Goal: Information Seeking & Learning: Learn about a topic

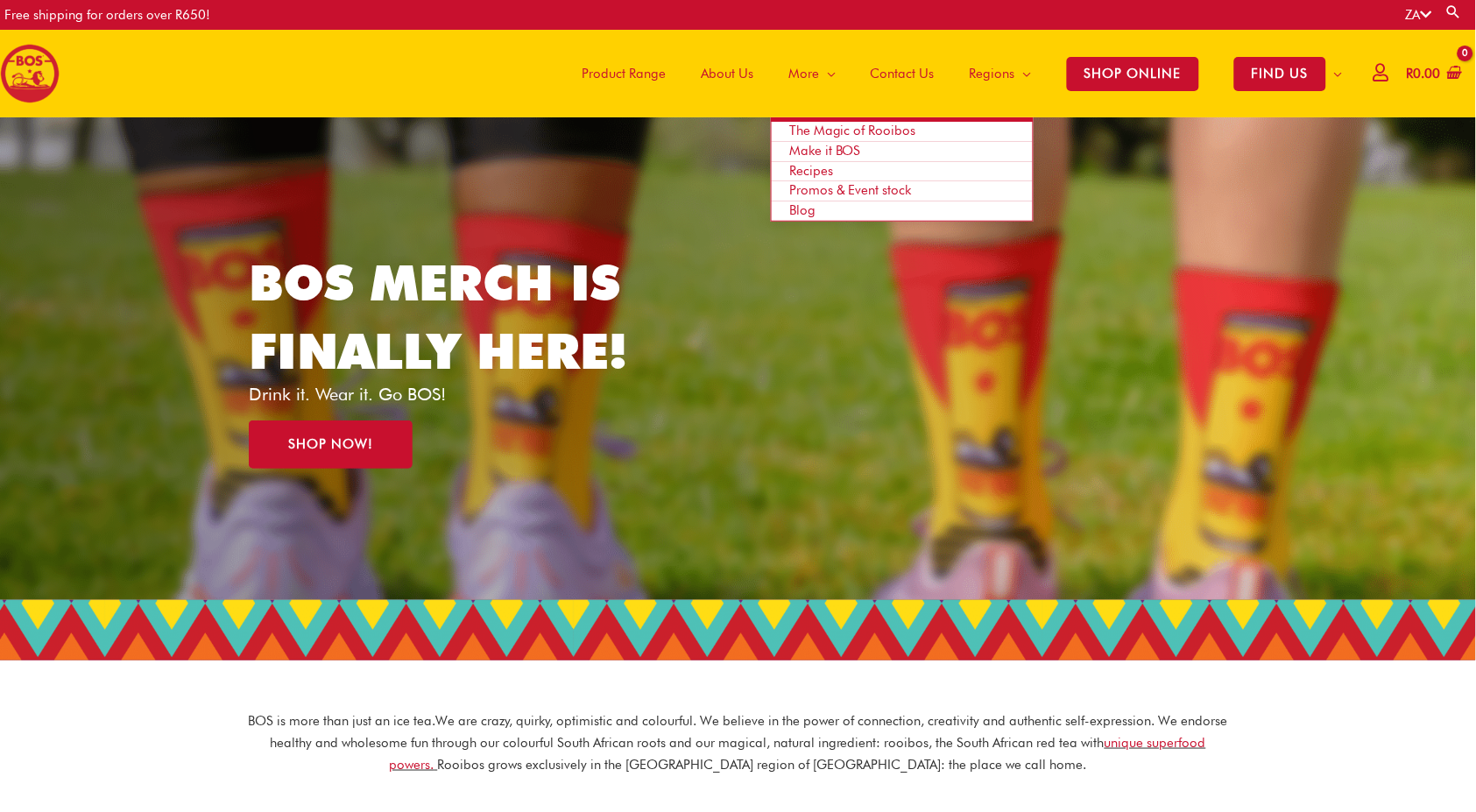
click at [809, 208] on link "Blog" at bounding box center [902, 211] width 261 height 19
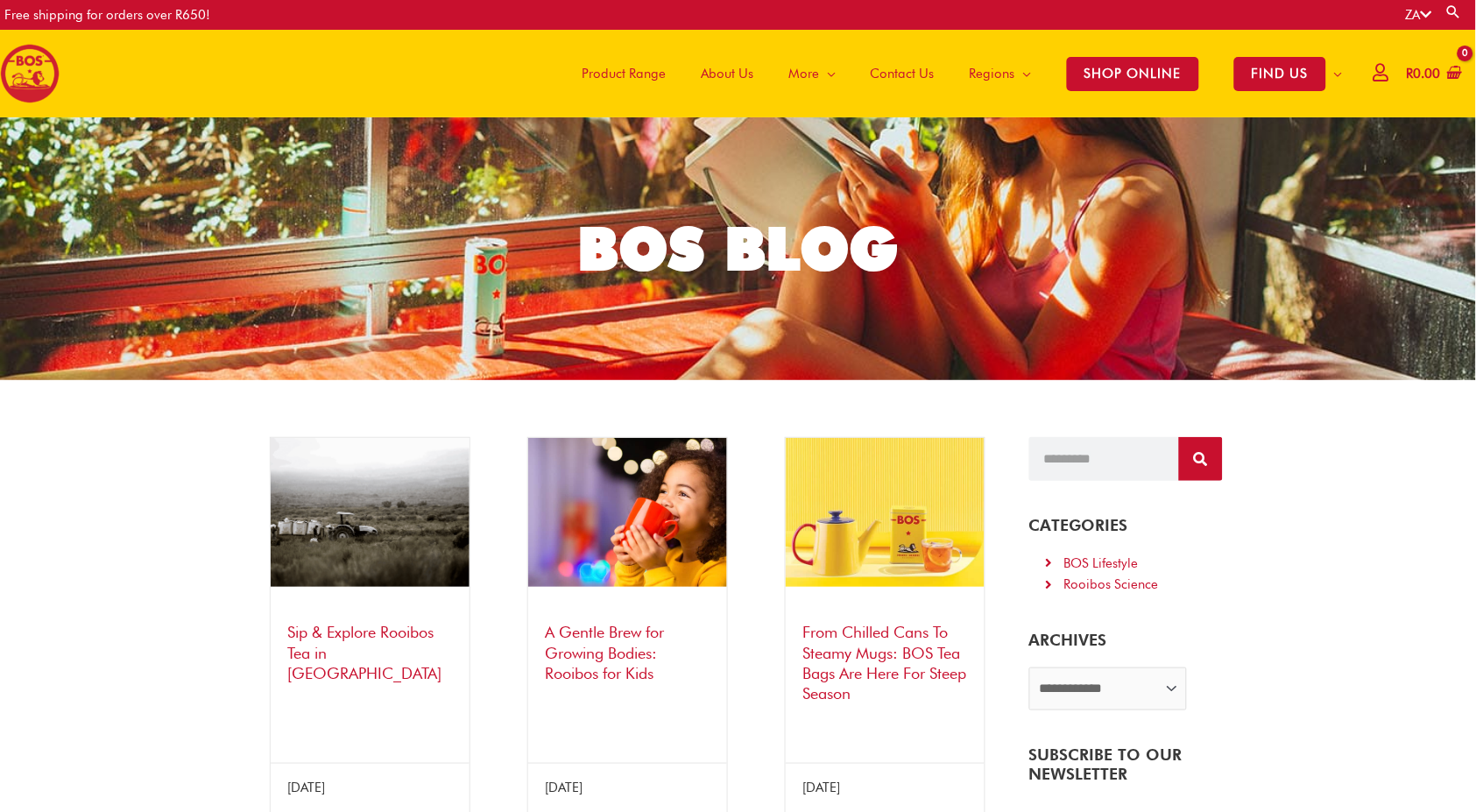
click at [382, 637] on link "Sip & Explore Rooibos Tea in South Africa" at bounding box center [366, 652] width 154 height 60
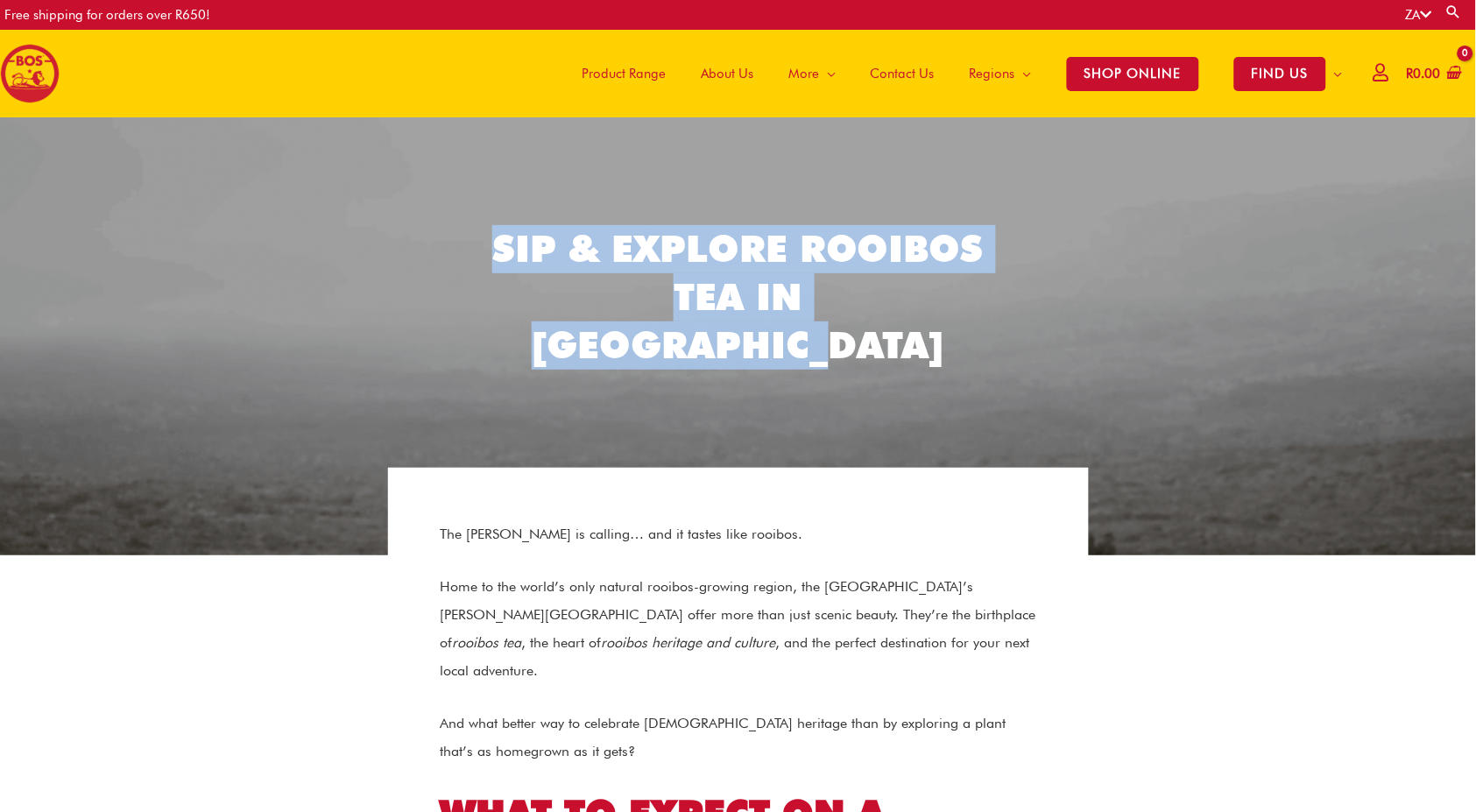
drag, startPoint x: 499, startPoint y: 271, endPoint x: 967, endPoint y: 323, distance: 470.9
click at [967, 323] on h2 "Sip & Explore Rooibos Tea in South Africa" at bounding box center [739, 296] width 509 height 144
copy h2 "Sip & Explore Rooibos Tea in South Africa"
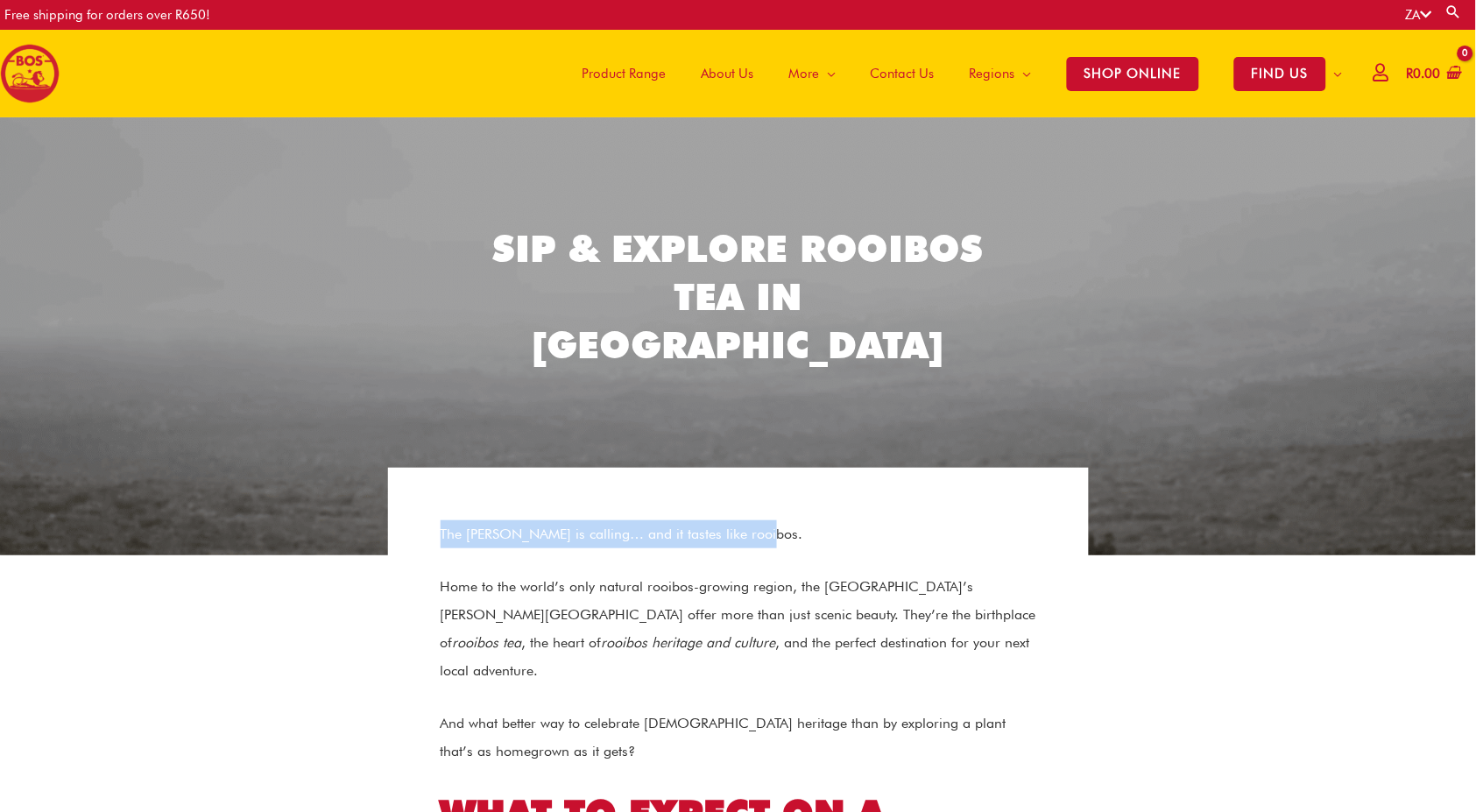
drag, startPoint x: 443, startPoint y: 529, endPoint x: 763, endPoint y: 534, distance: 320.0
click at [763, 534] on p "The Cederberg is calling… and it tastes like rooibos." at bounding box center [738, 533] width 595 height 28
copy p "The Cederberg is calling… and it tastes like rooibos."
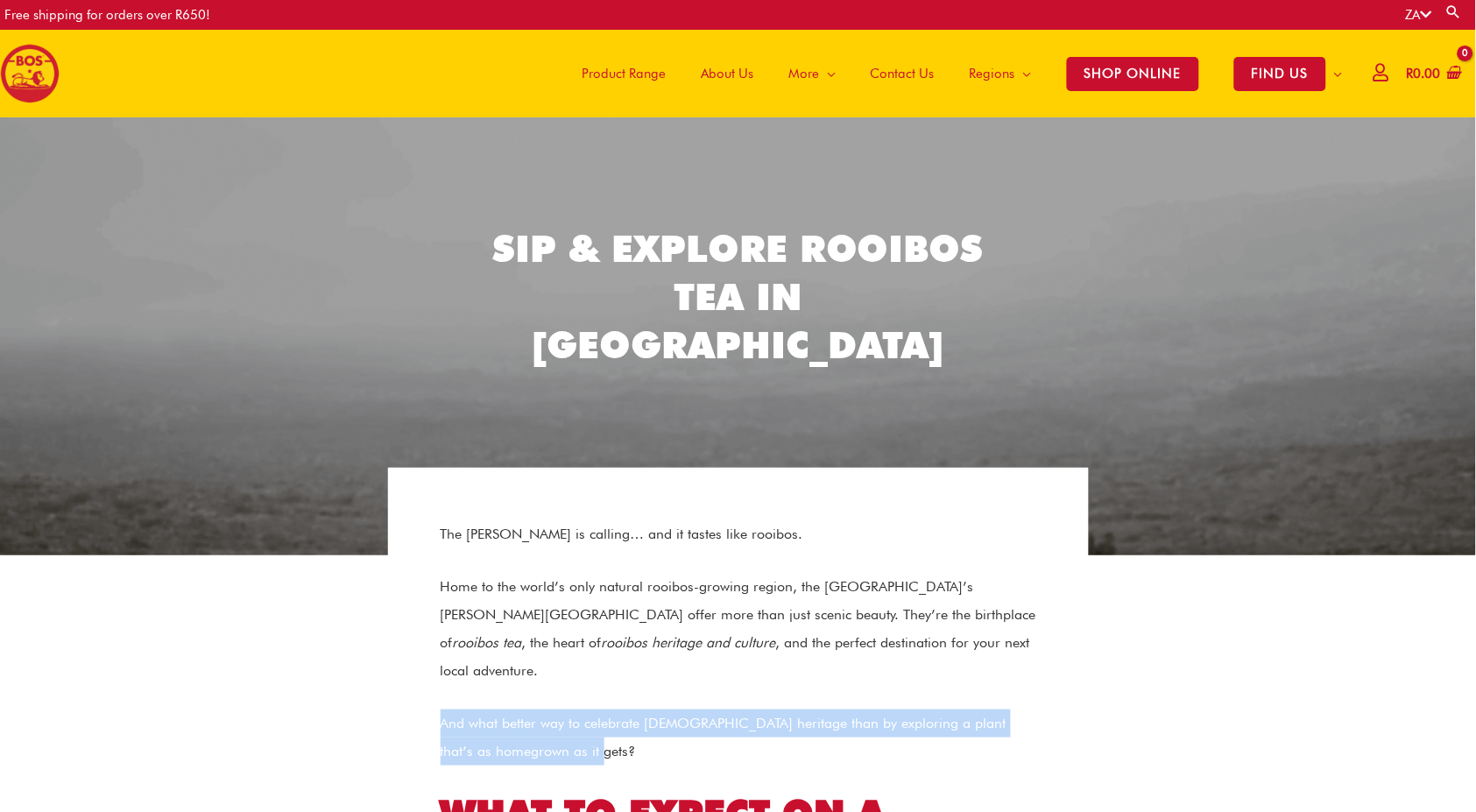
drag, startPoint x: 439, startPoint y: 693, endPoint x: 603, endPoint y: 734, distance: 169.0
copy p "And what better way to celebrate South African heritage than by exploring a pla…"
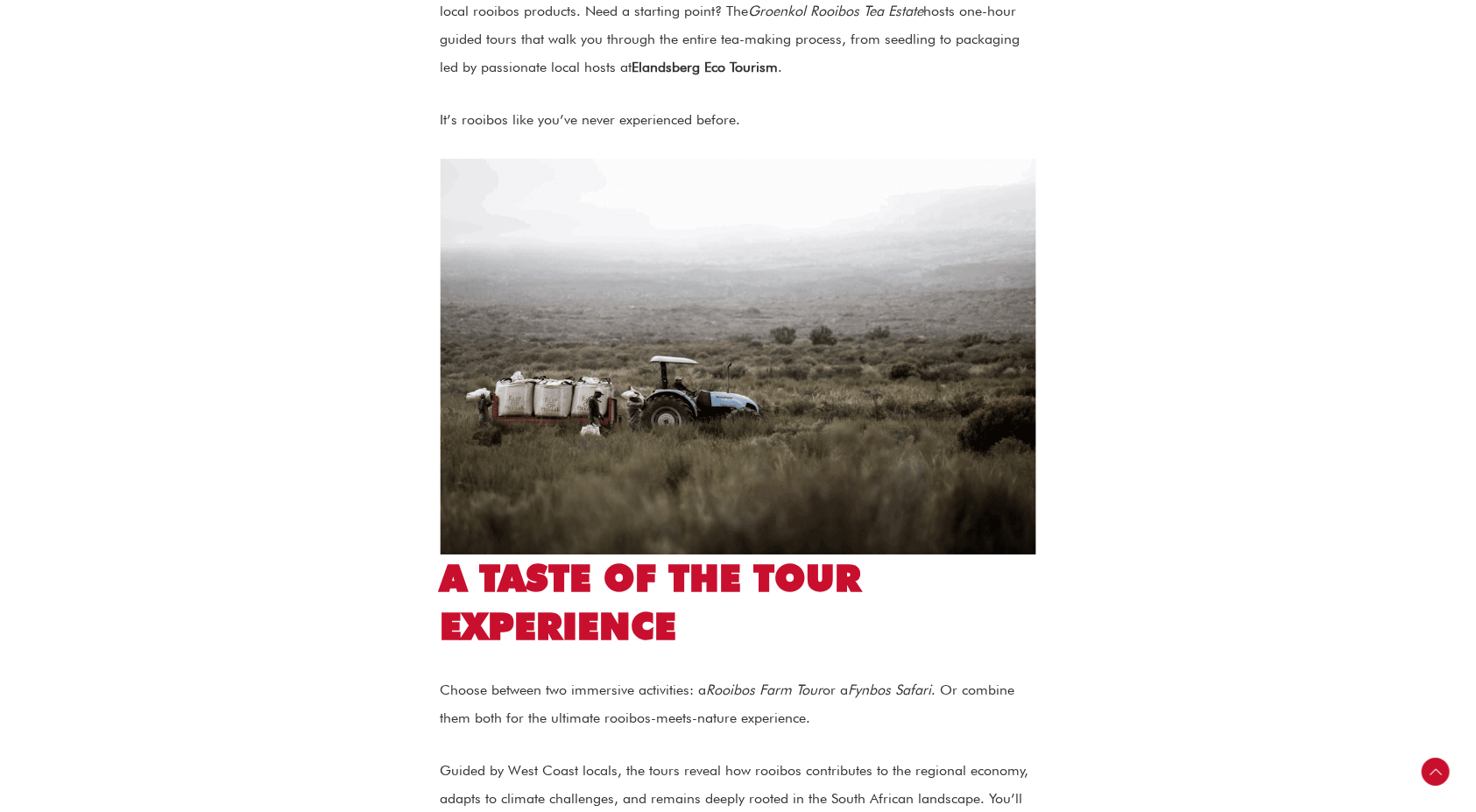
scroll to position [1273, 0]
